Goal: Contribute content: Add original content to the website for others to see

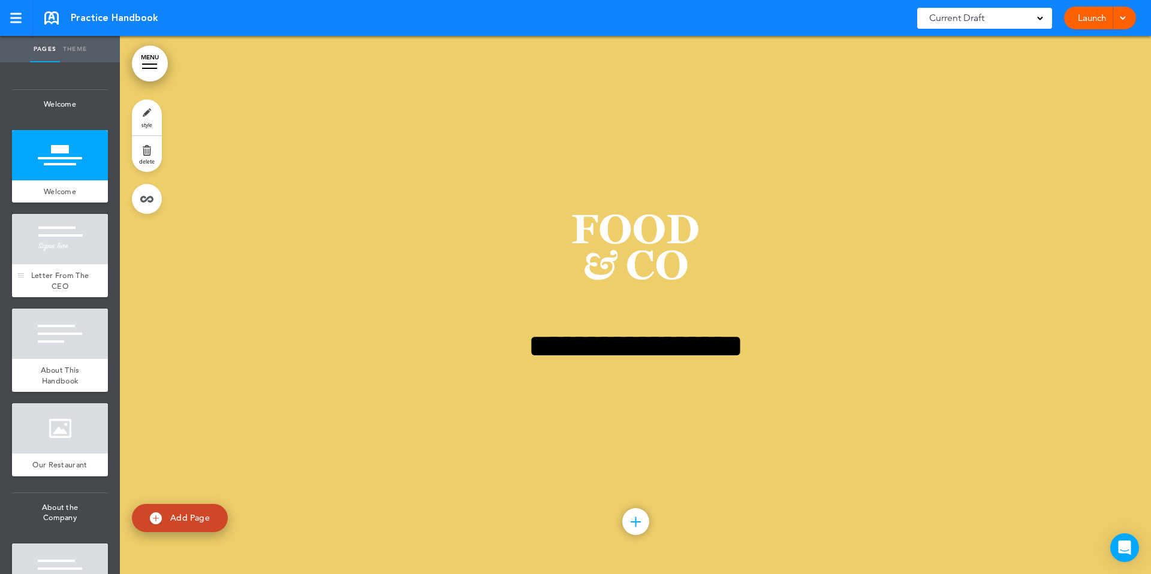
click at [74, 269] on div "Letter From The CEO" at bounding box center [60, 280] width 96 height 33
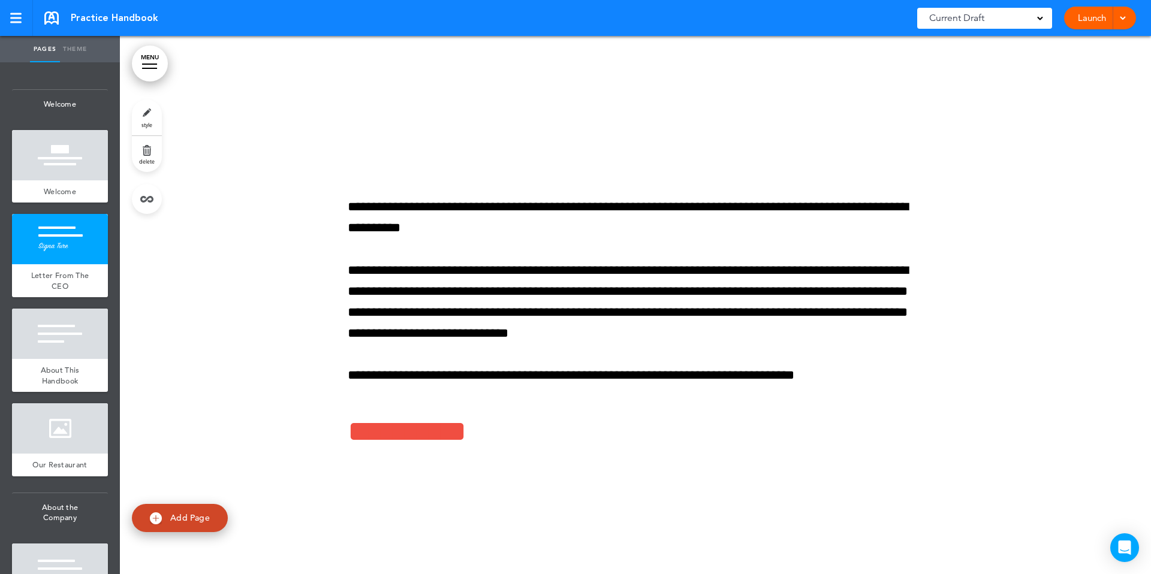
scroll to position [27, 0]
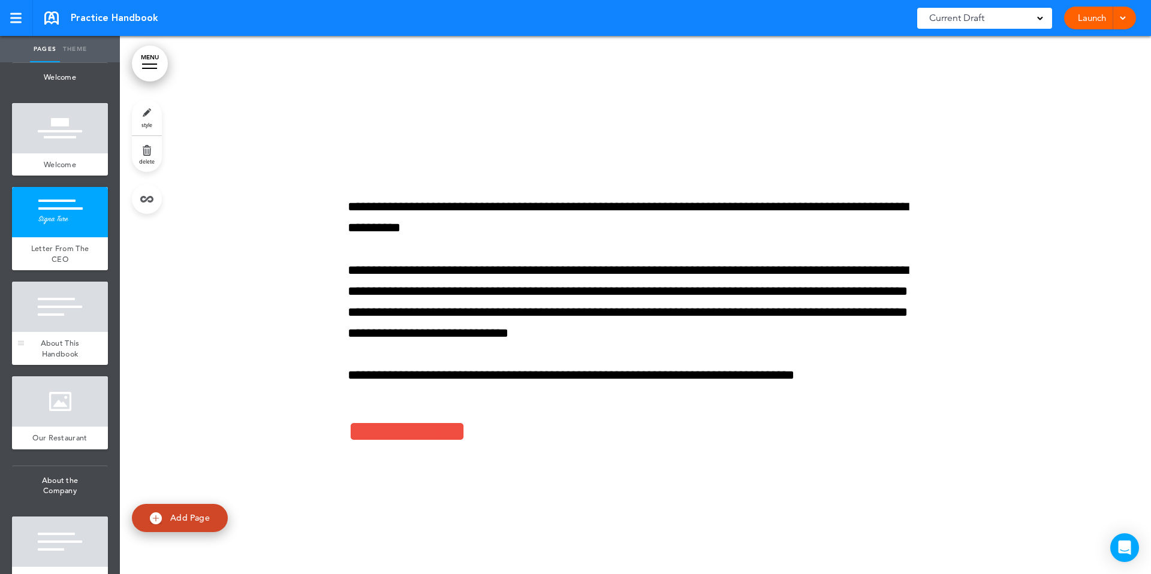
click at [82, 312] on div at bounding box center [60, 307] width 96 height 50
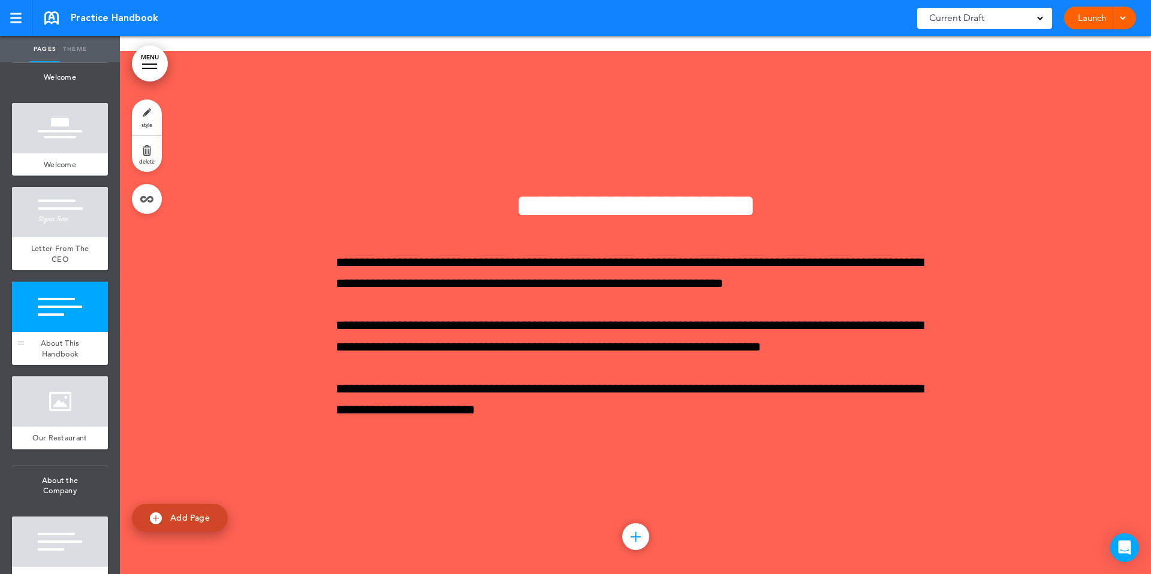
scroll to position [1077, 0]
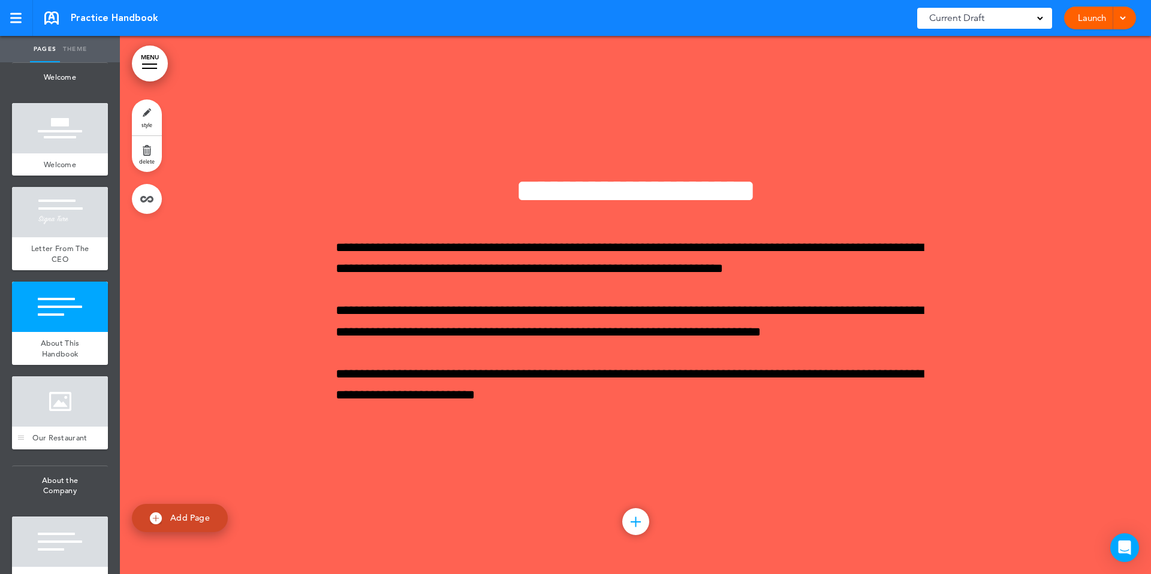
click at [64, 401] on div at bounding box center [60, 401] width 96 height 50
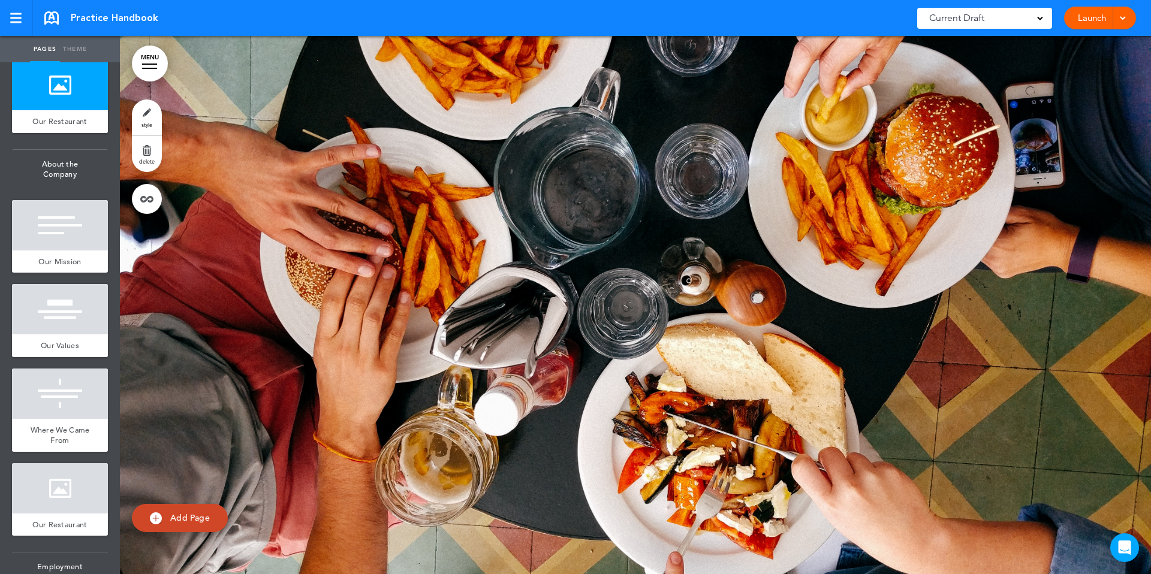
scroll to position [397, 0]
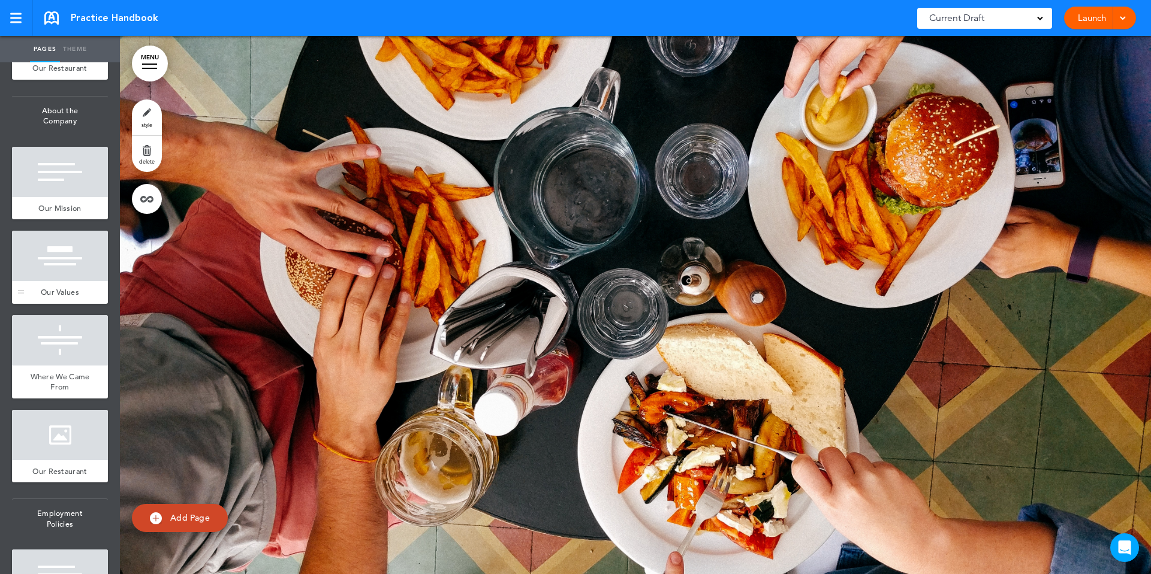
click at [62, 293] on div "Our Values" at bounding box center [60, 292] width 96 height 23
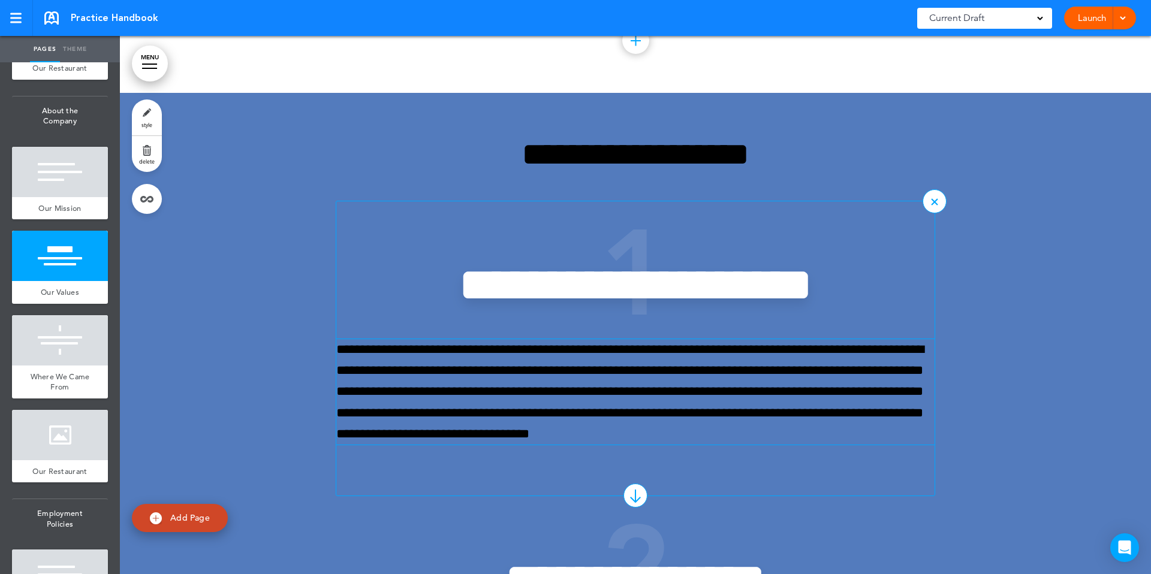
scroll to position [2692, 0]
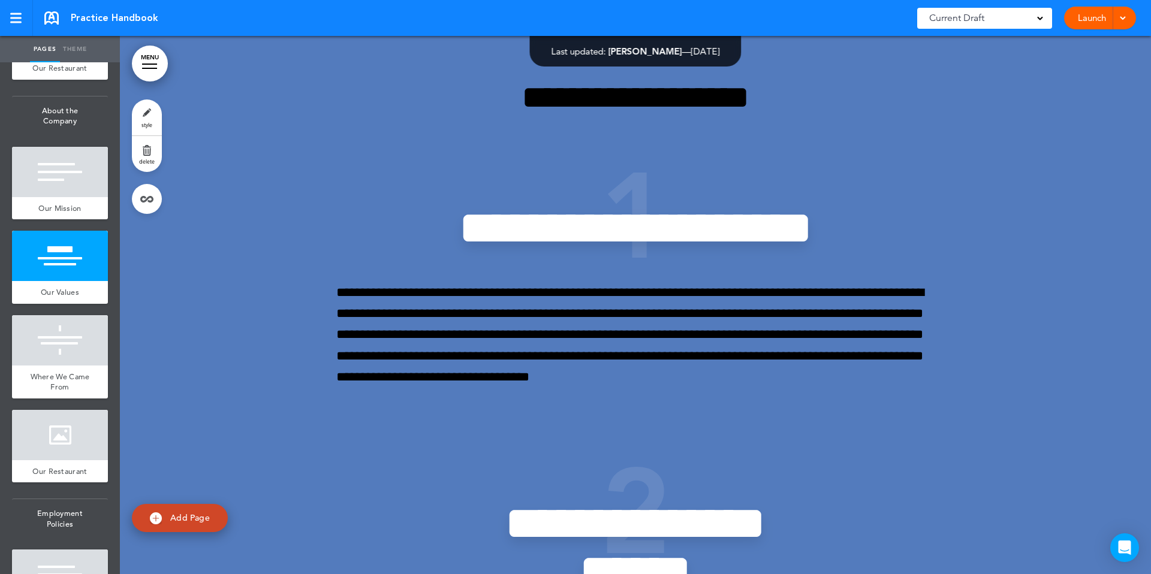
click at [203, 526] on link "Add Page" at bounding box center [180, 518] width 96 height 28
type input "********"
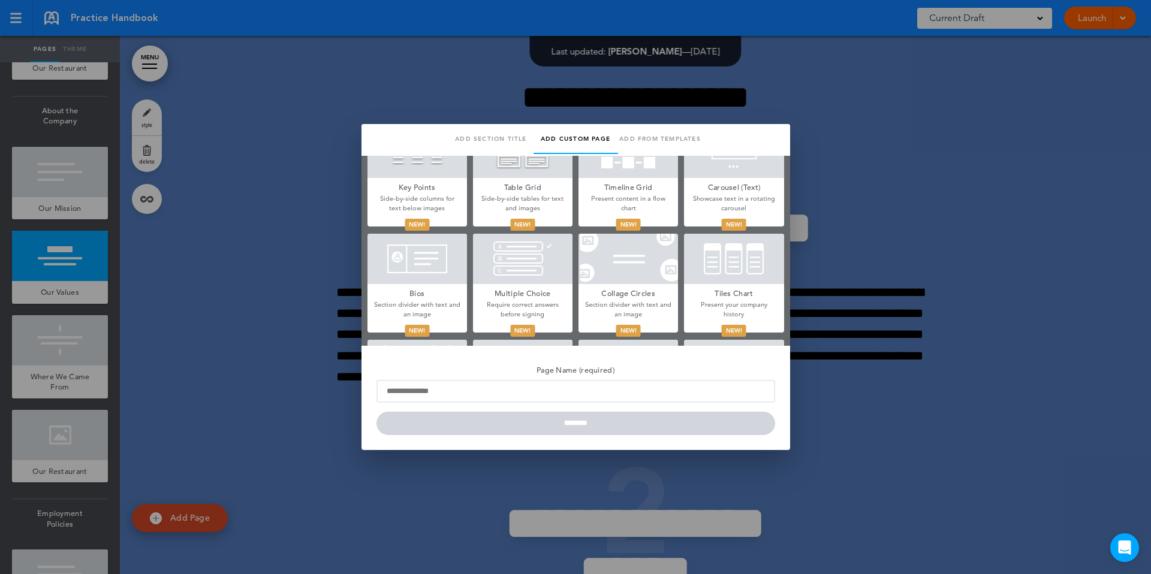
scroll to position [505, 0]
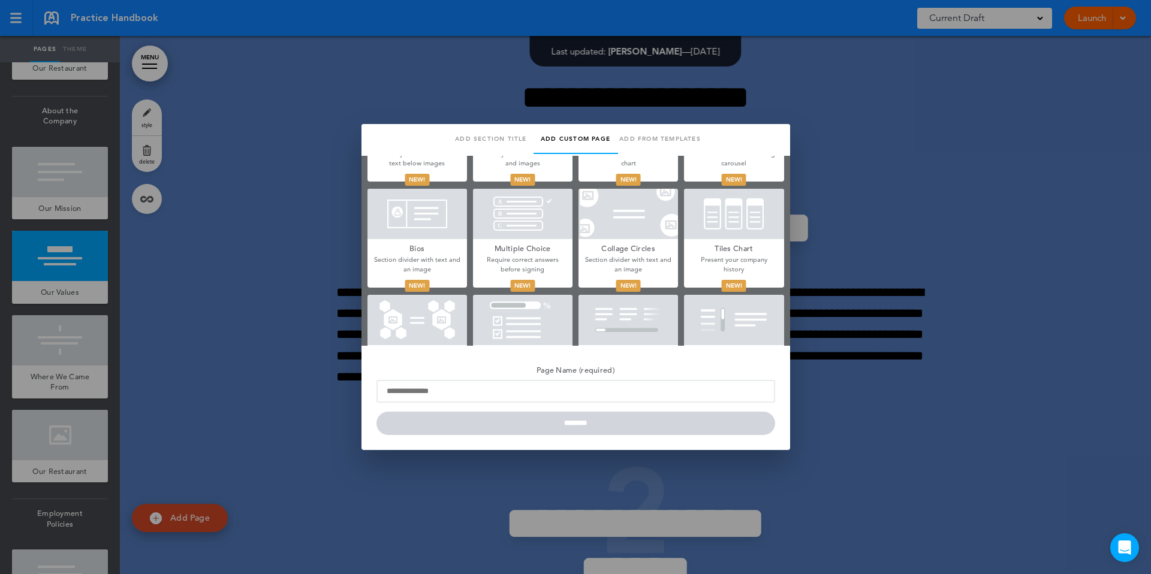
click at [876, 216] on div at bounding box center [575, 287] width 1151 height 574
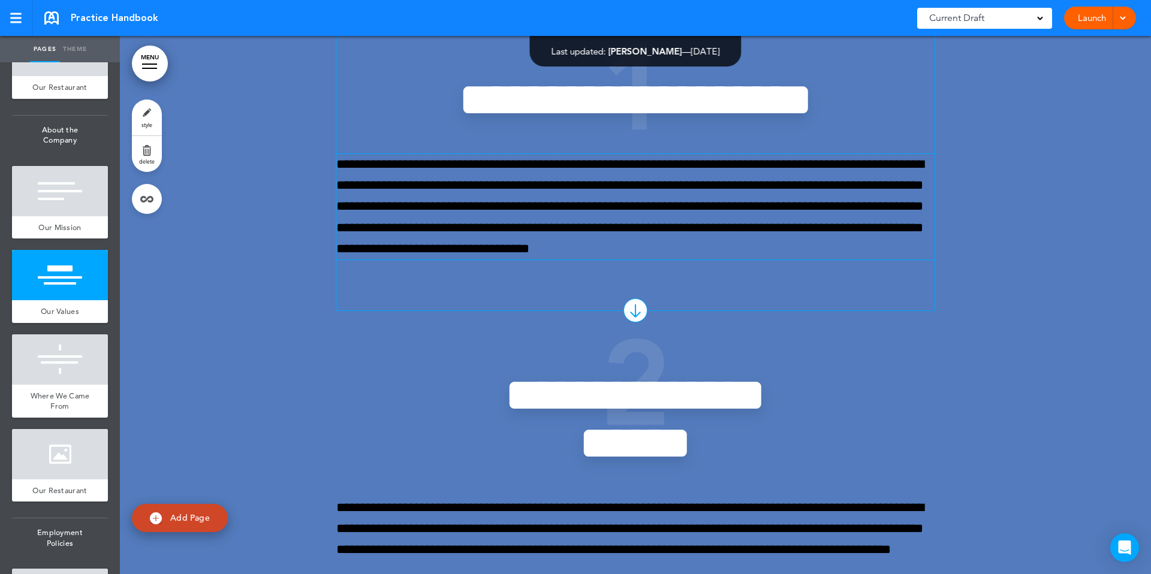
scroll to position [2831, 0]
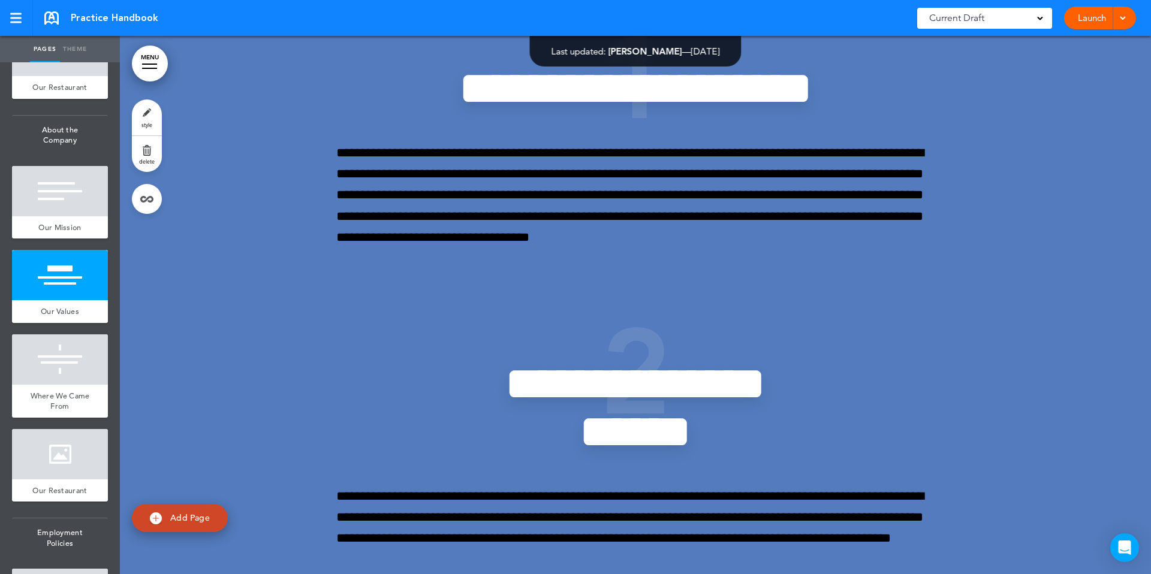
click at [184, 520] on span "Add Page" at bounding box center [190, 518] width 40 height 11
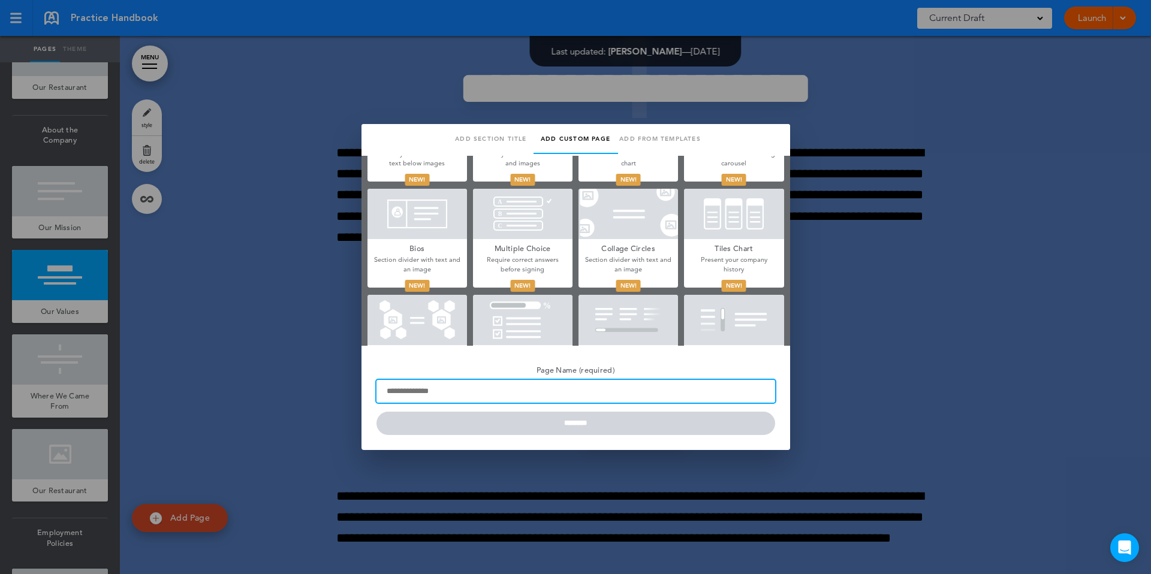
click at [442, 394] on input "Page Name (required)" at bounding box center [575, 391] width 399 height 23
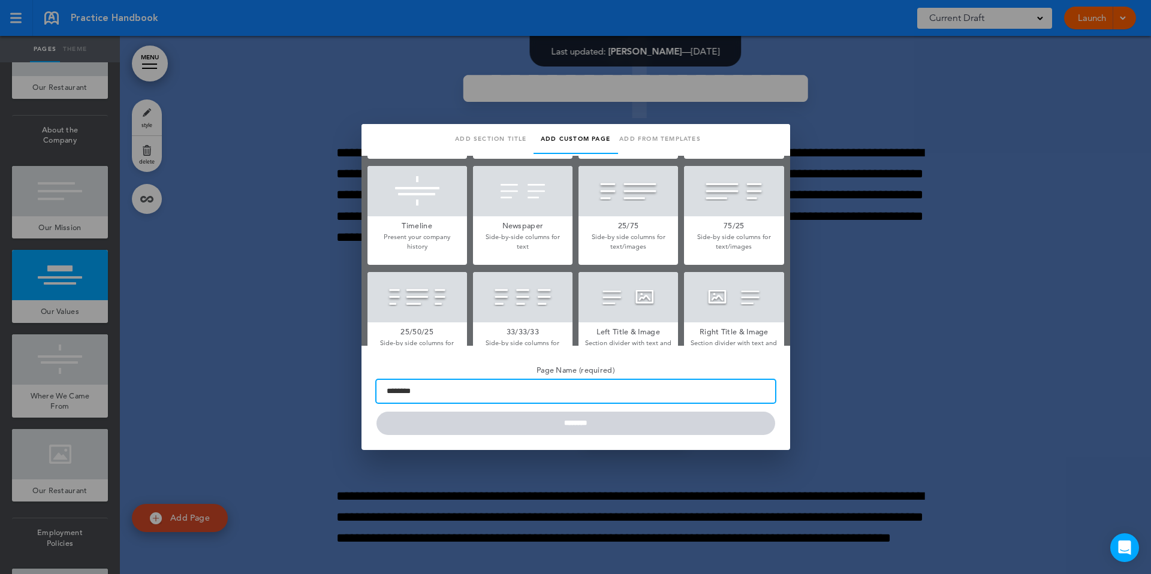
scroll to position [0, 0]
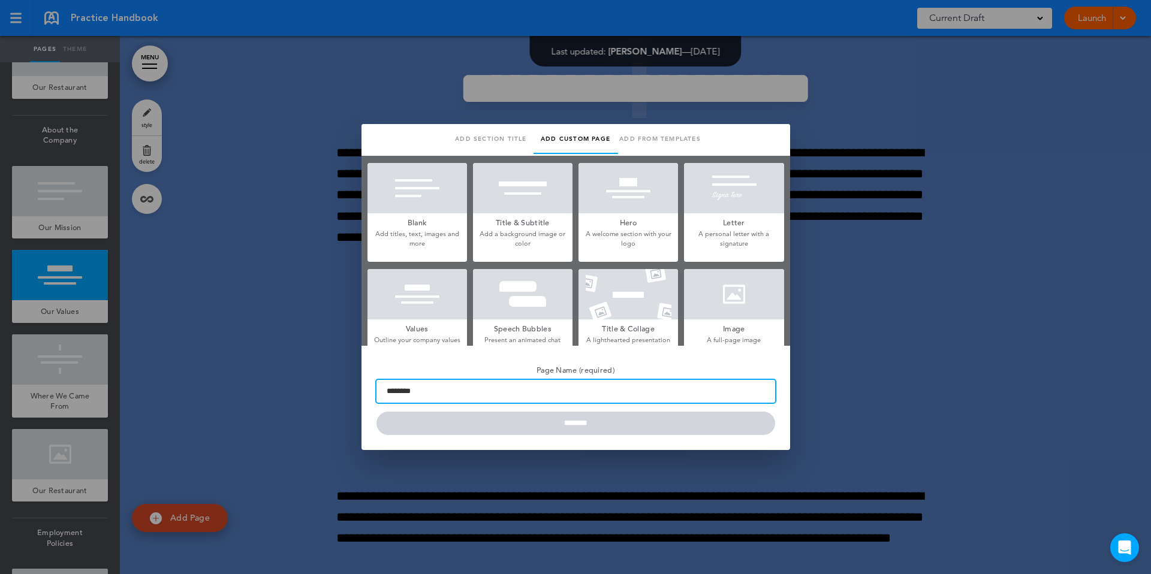
type input "********"
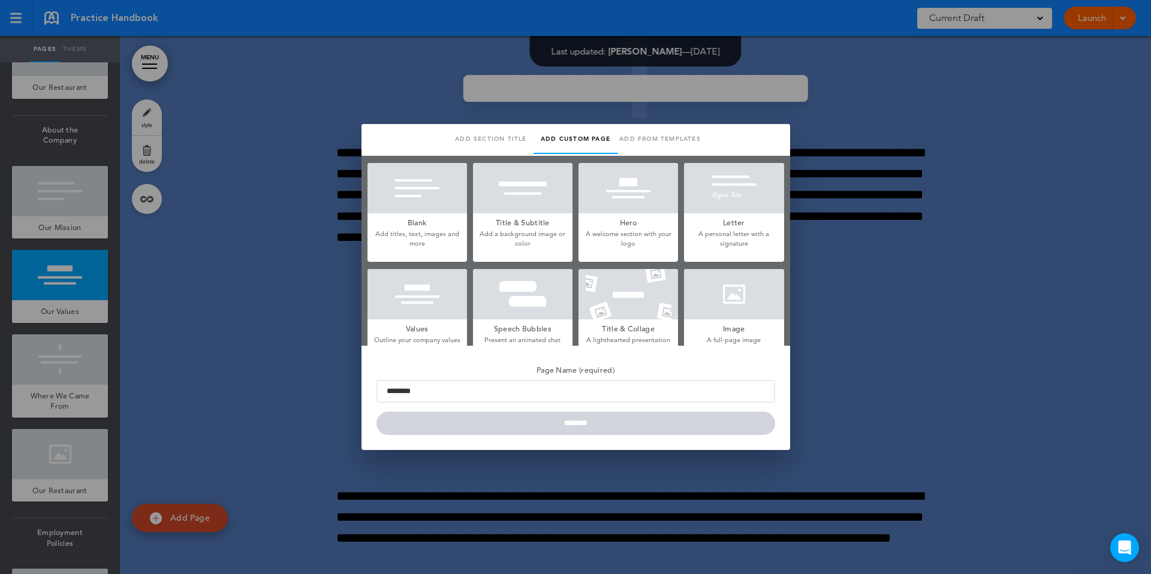
click at [421, 218] on h5 "Blank" at bounding box center [417, 221] width 100 height 17
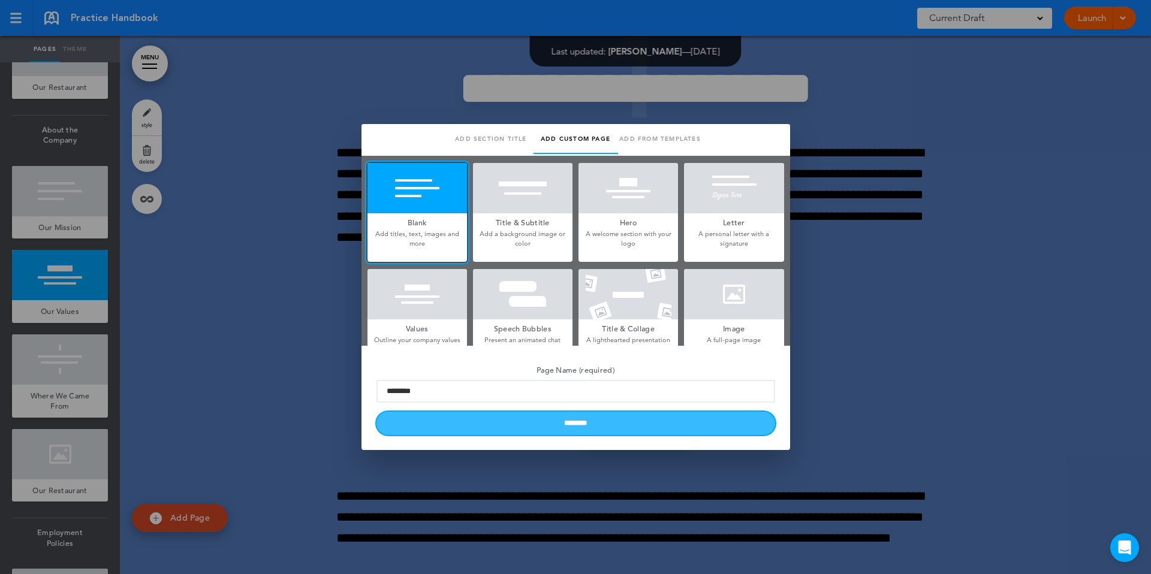
click at [522, 430] on input "********" at bounding box center [575, 423] width 399 height 23
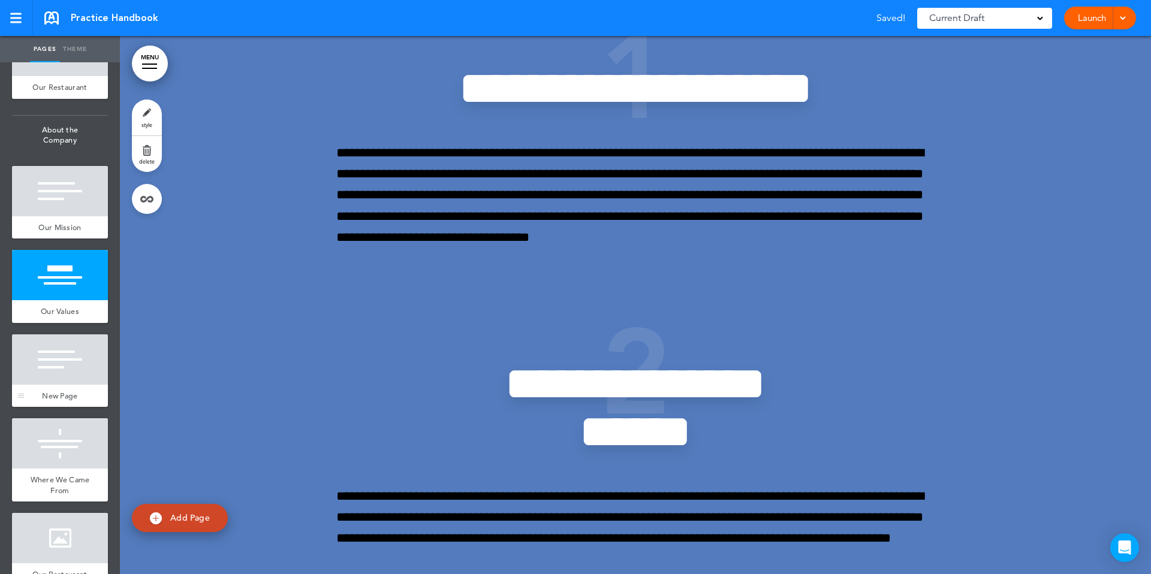
click at [75, 385] on div at bounding box center [60, 360] width 96 height 50
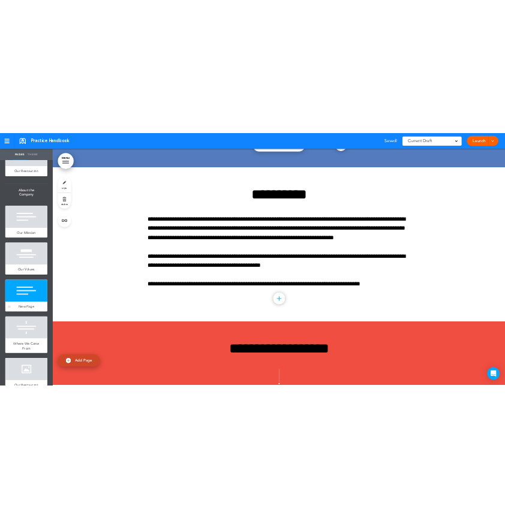
scroll to position [4696, 0]
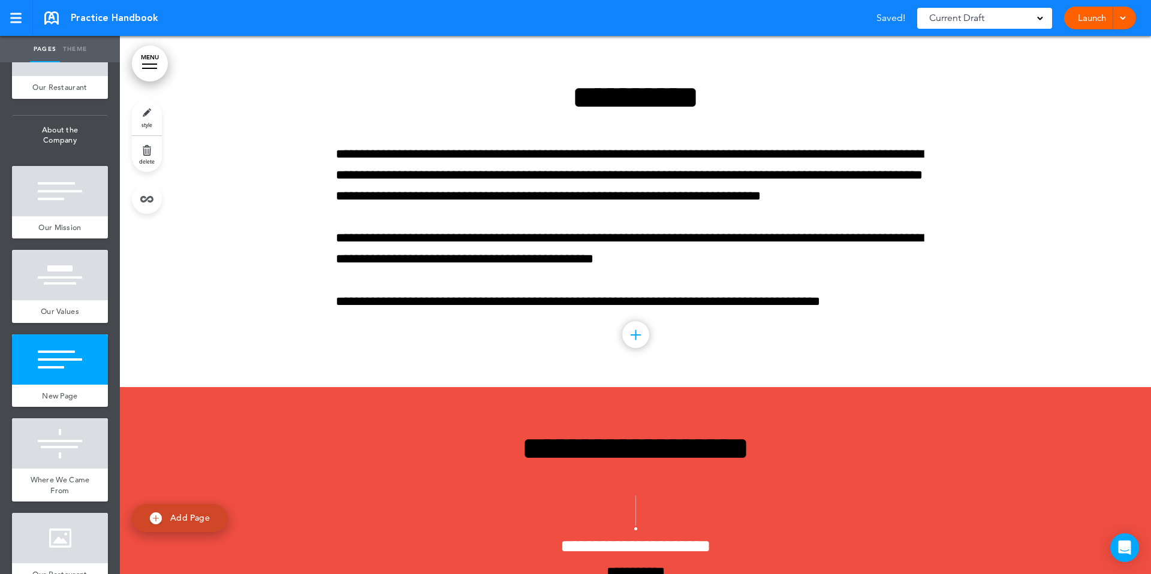
click at [158, 62] on link "MENU" at bounding box center [150, 64] width 36 height 36
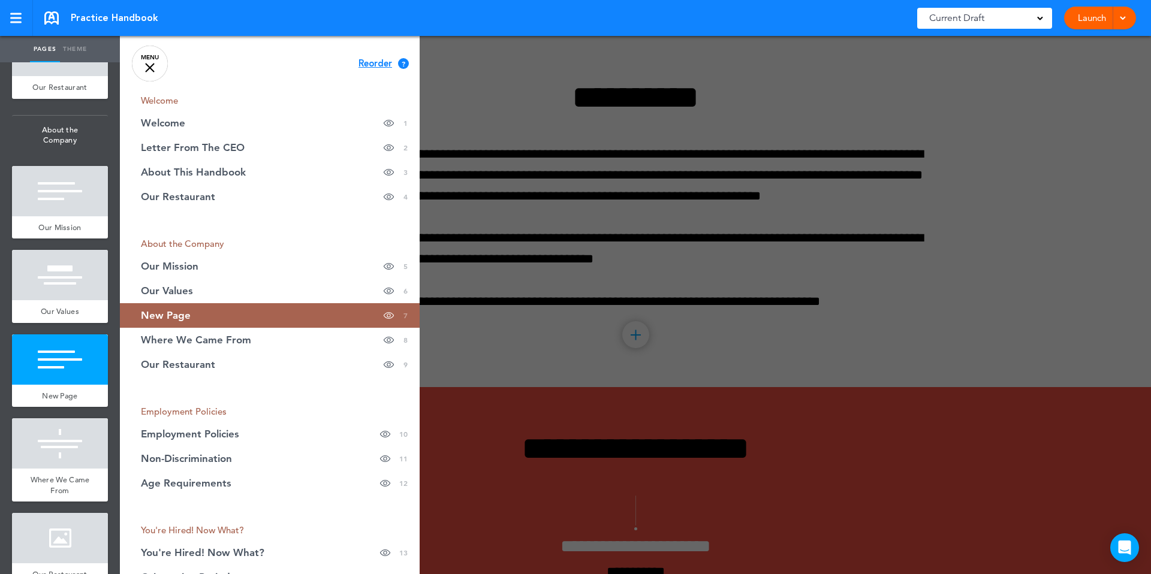
click at [527, 354] on div at bounding box center [695, 287] width 1151 height 574
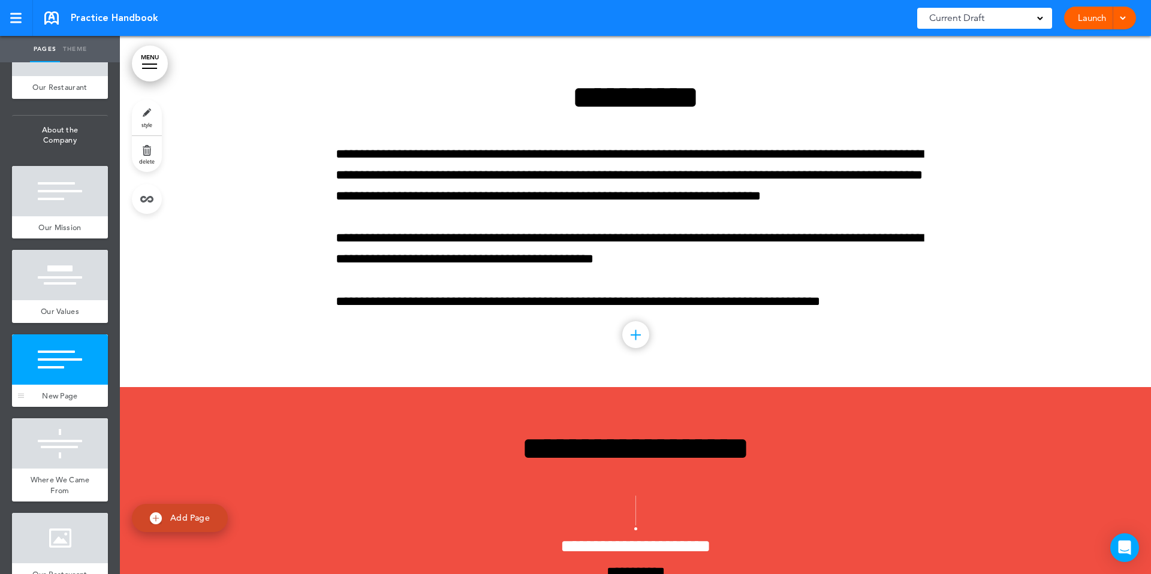
click at [56, 385] on div at bounding box center [60, 360] width 96 height 50
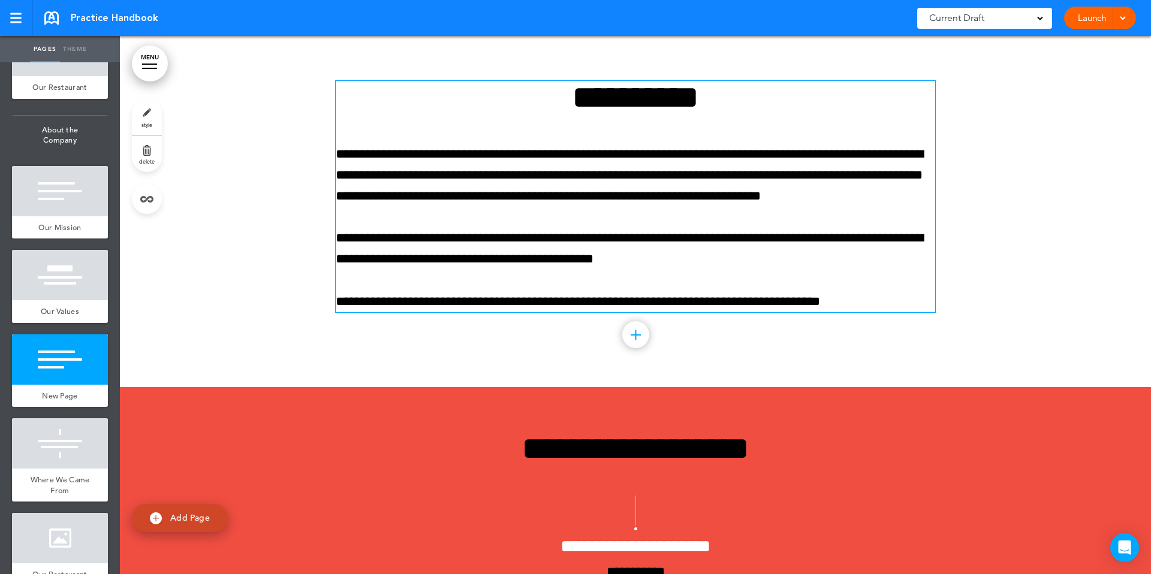
click at [525, 155] on p "**********" at bounding box center [635, 176] width 599 height 64
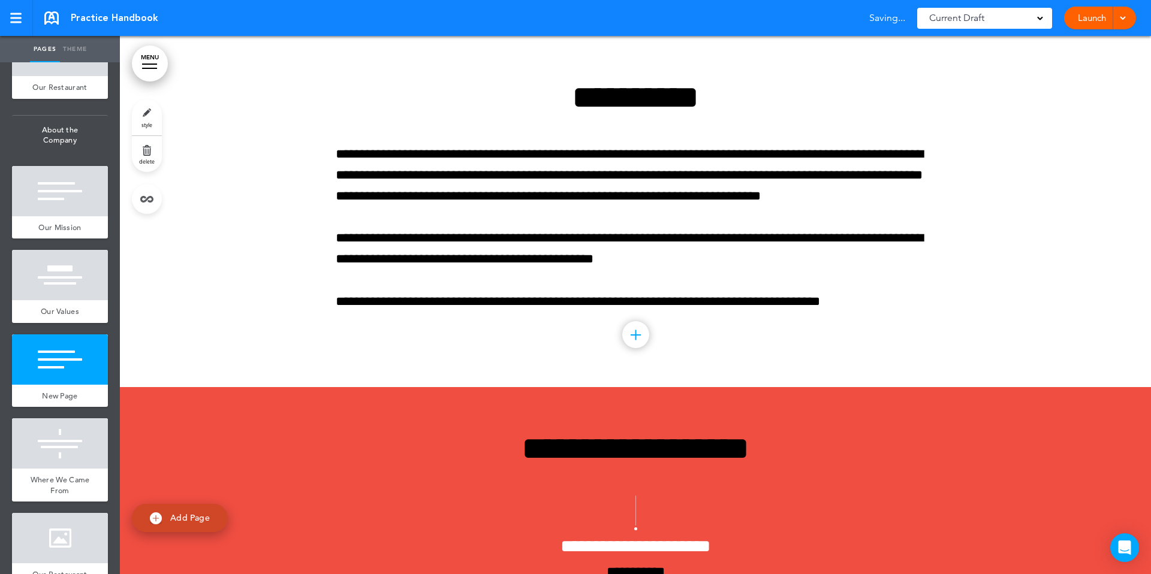
click at [162, 65] on link "MENU" at bounding box center [150, 64] width 36 height 36
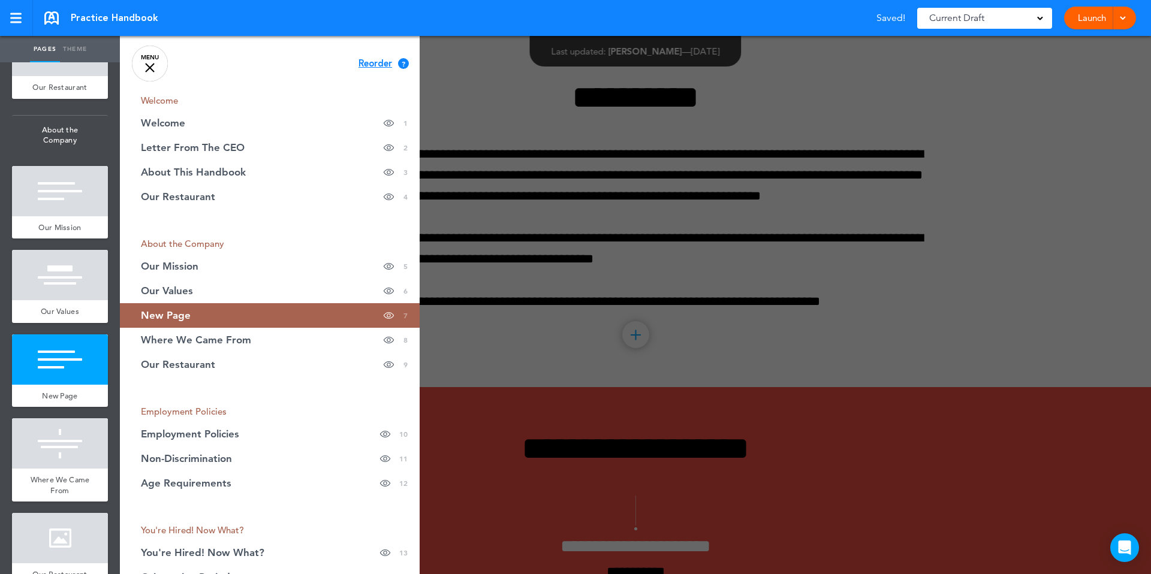
click at [156, 67] on link "MENU" at bounding box center [150, 64] width 36 height 36
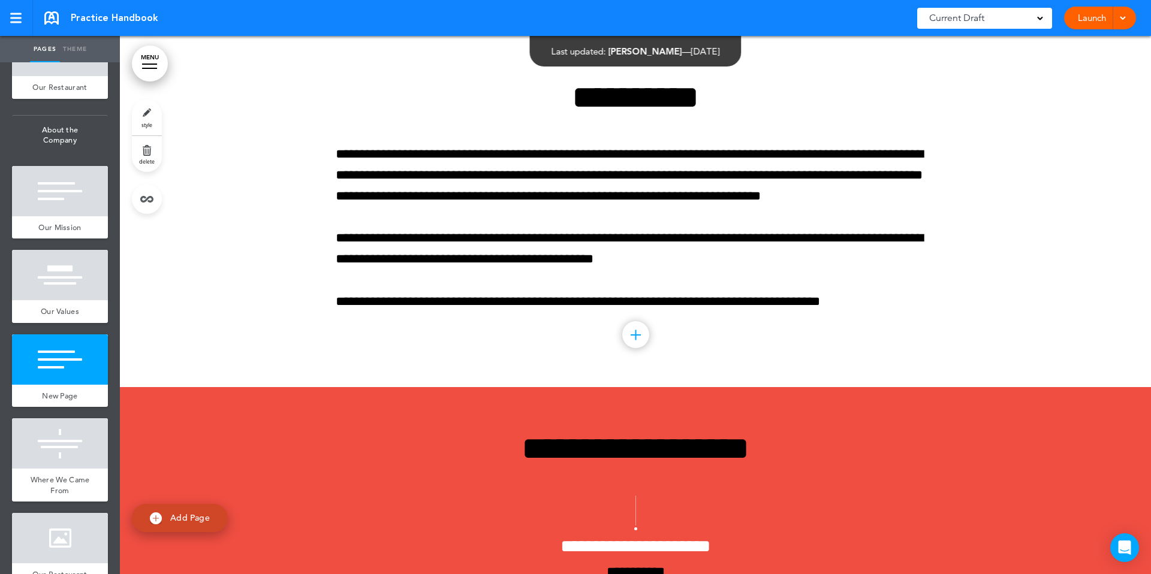
click at [148, 72] on link "MENU" at bounding box center [150, 64] width 36 height 36
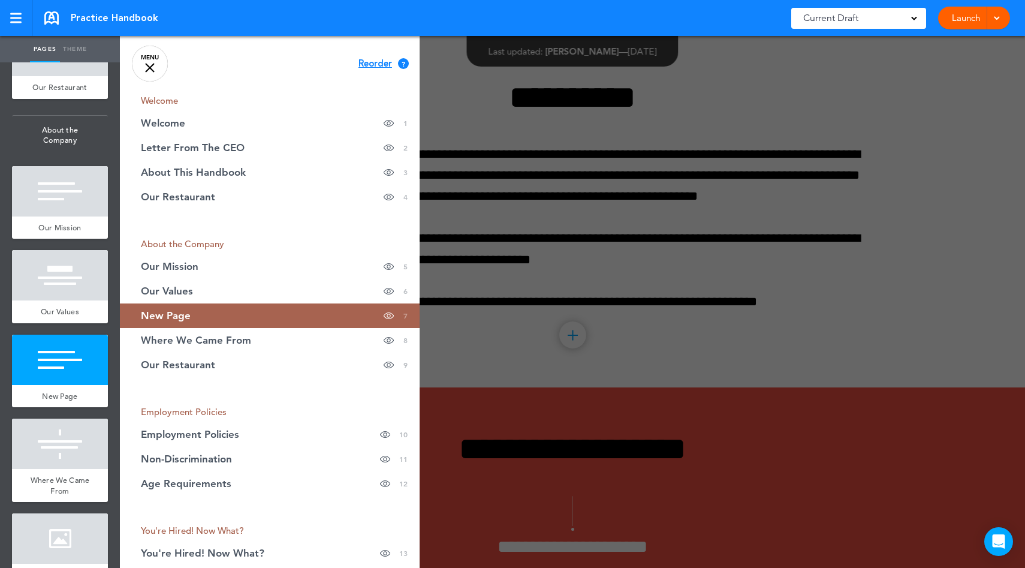
scroll to position [4363, 0]
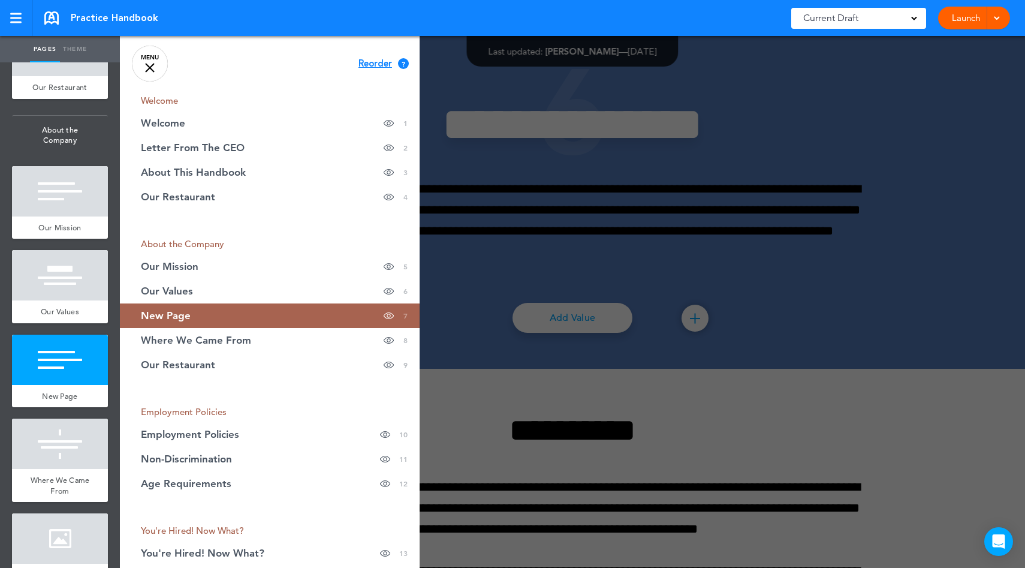
scroll to position [2692, 0]
